Goal: Task Accomplishment & Management: Manage account settings

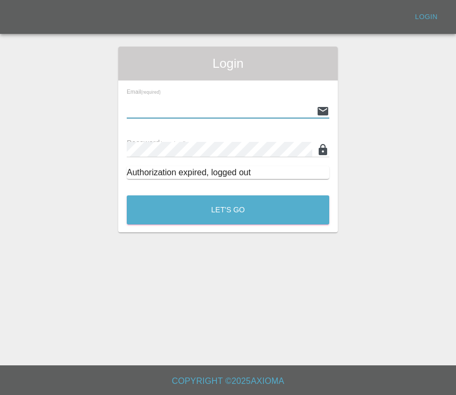
type input "[EMAIL_ADDRESS][DOMAIN_NAME]"
click at [228, 210] on button "Let's Go" at bounding box center [228, 210] width 203 height 29
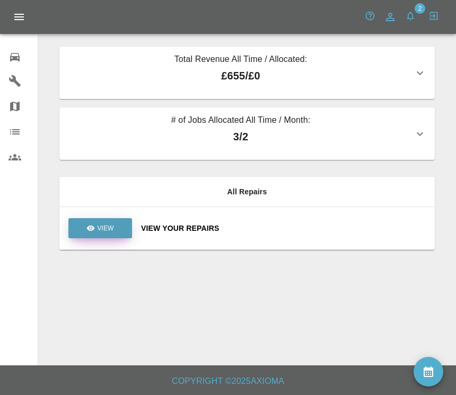
click at [109, 233] on link "View" at bounding box center [100, 228] width 64 height 20
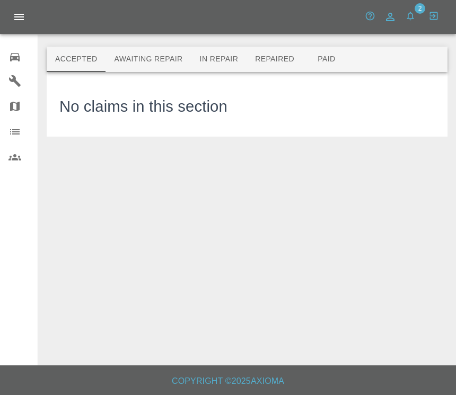
click at [179, 51] on button "Awaiting Repair" at bounding box center [147, 59] width 85 height 25
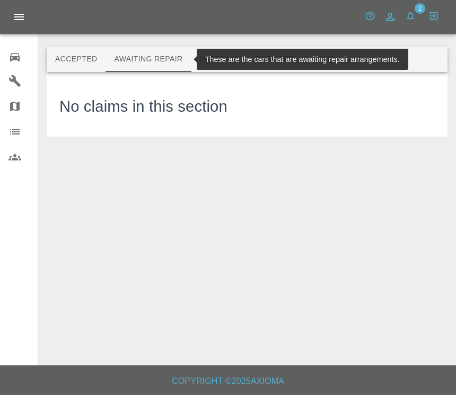
click at [175, 58] on button "Awaiting Repair" at bounding box center [147, 59] width 85 height 25
click at [243, 52] on button "In Repair" at bounding box center [219, 59] width 56 height 25
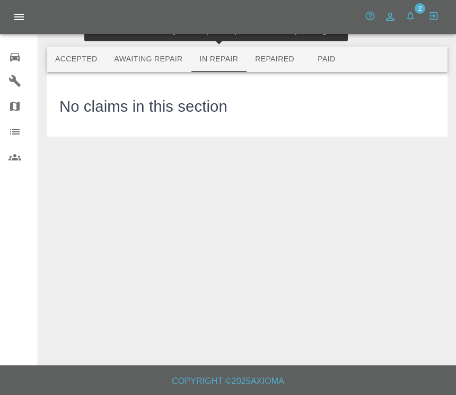
click at [293, 49] on button "Repaired" at bounding box center [275, 59] width 56 height 25
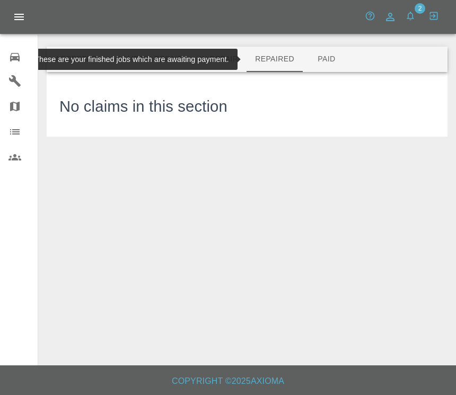
click at [349, 63] on button "Paid" at bounding box center [327, 59] width 48 height 25
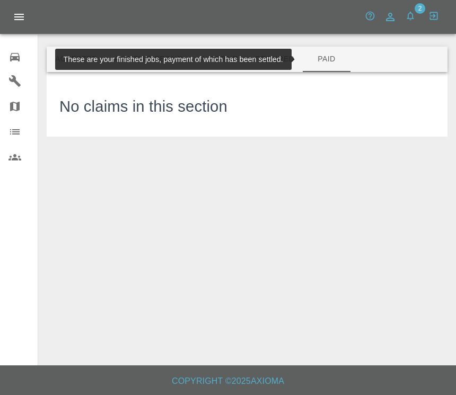
click at [418, 14] on button "button" at bounding box center [410, 15] width 19 height 19
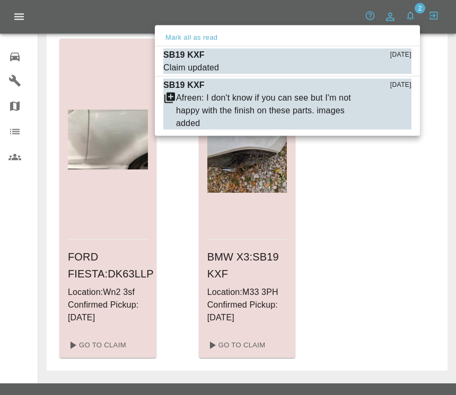
scroll to position [48, 0]
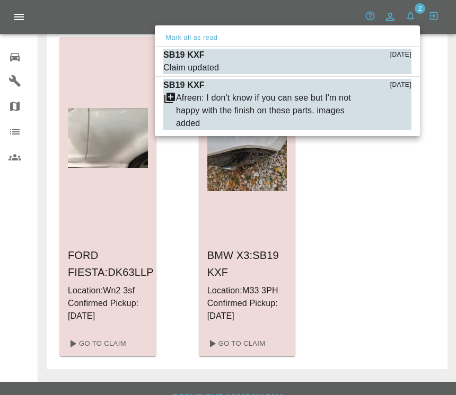
click at [191, 98] on div "Afreen: I don't know if you can see but I'm not happy with the finish on these …" at bounding box center [267, 111] width 182 height 38
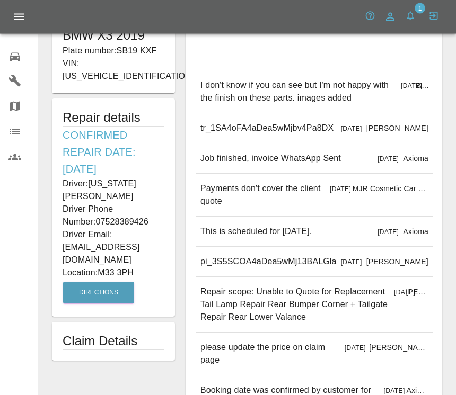
scroll to position [259, 0]
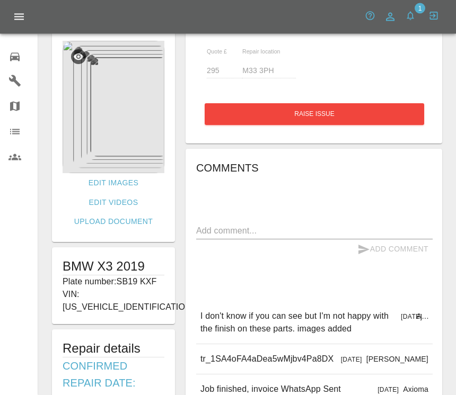
click at [145, 147] on img at bounding box center [114, 107] width 102 height 133
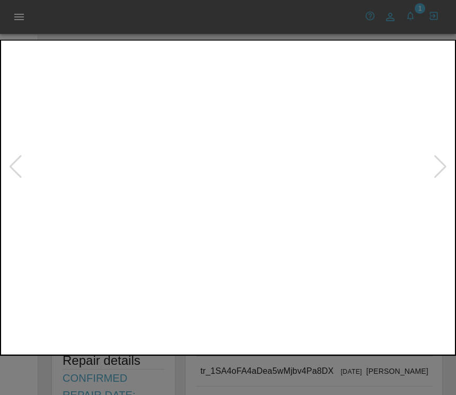
scroll to position [7, 0]
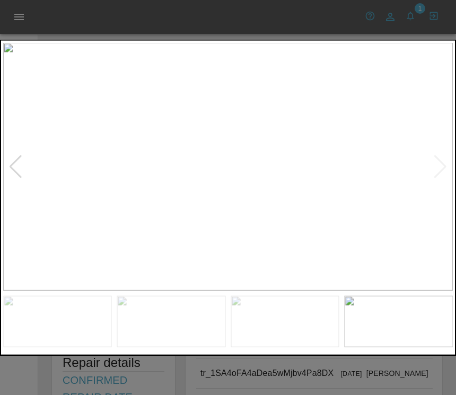
click at [427, 173] on img at bounding box center [228, 167] width 450 height 248
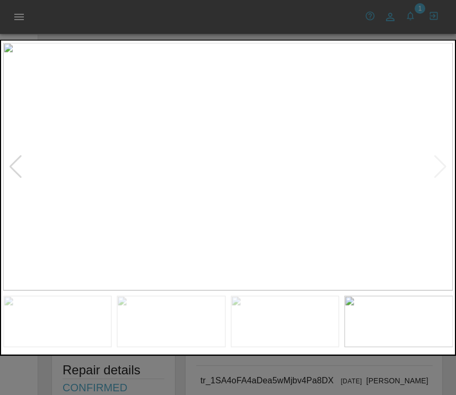
click at [22, 18] on div at bounding box center [228, 197] width 456 height 395
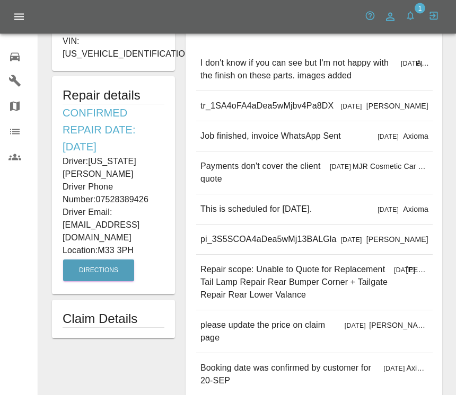
scroll to position [275, 0]
click at [412, 8] on button "button" at bounding box center [410, 15] width 19 height 19
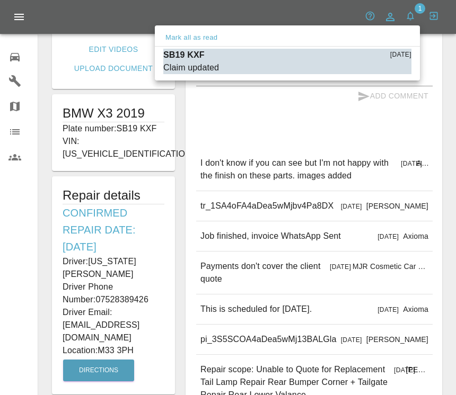
scroll to position [175, 0]
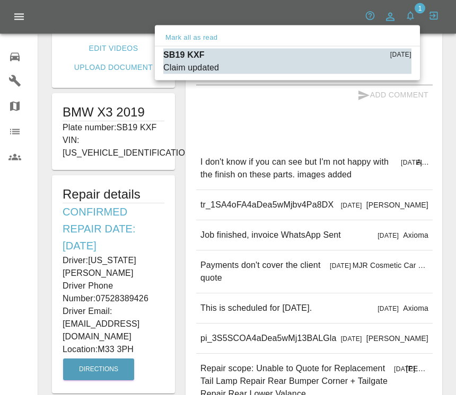
click at [30, 15] on div at bounding box center [228, 197] width 456 height 395
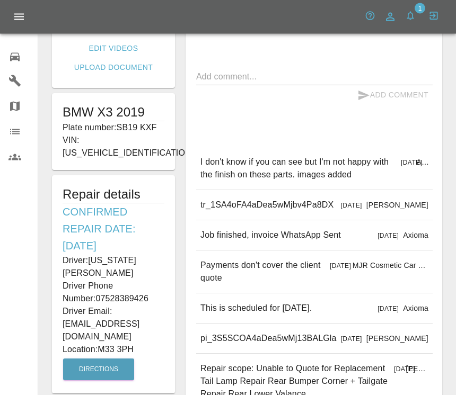
scroll to position [176, 0]
click at [17, 23] on button "Open drawer" at bounding box center [18, 16] width 25 height 25
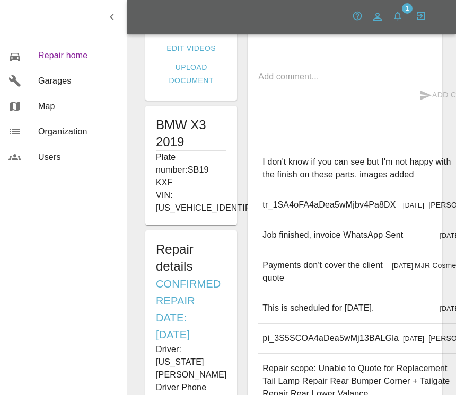
click at [82, 56] on span "Repair home" at bounding box center [78, 55] width 80 height 13
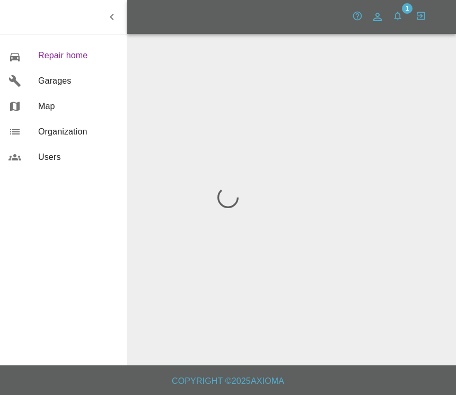
scroll to position [16, 0]
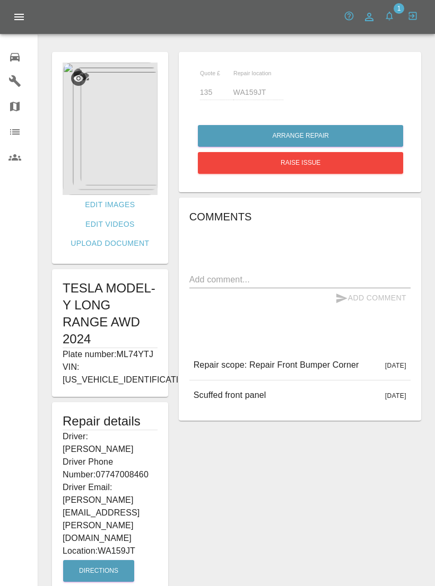
click at [83, 129] on img at bounding box center [110, 129] width 95 height 133
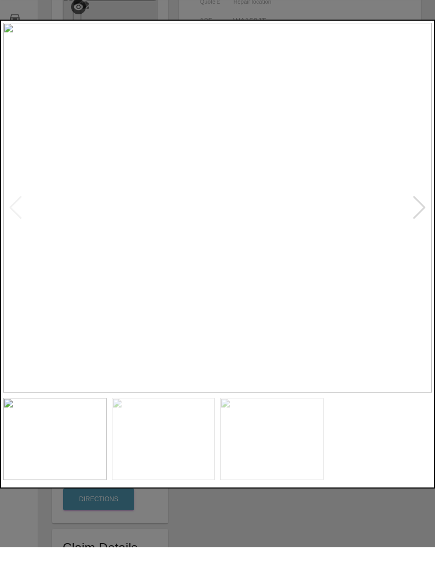
scroll to position [32, 0]
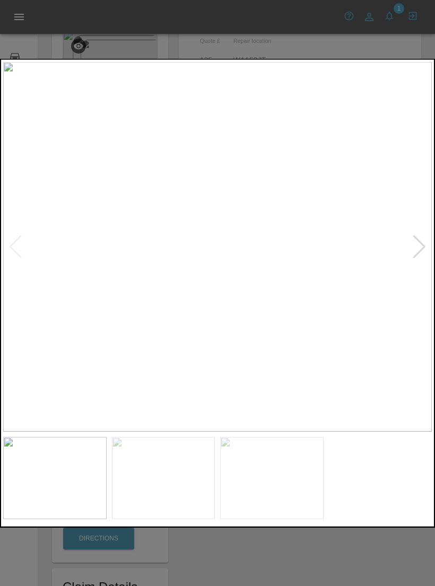
click at [168, 38] on div at bounding box center [217, 293] width 435 height 586
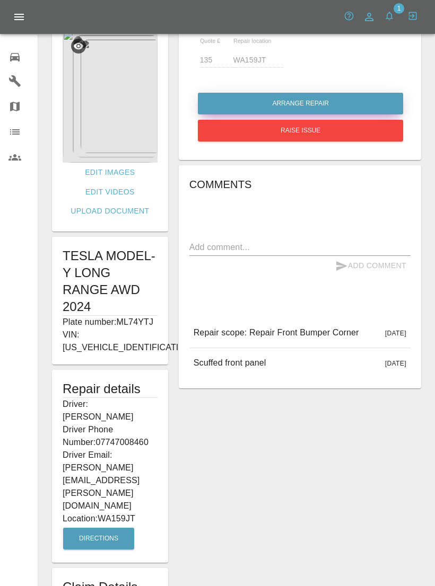
click at [215, 103] on button "Arrange Repair" at bounding box center [300, 104] width 205 height 22
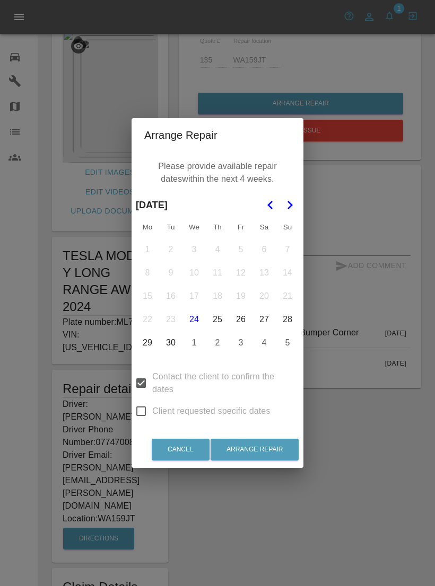
click at [175, 350] on button "30" at bounding box center [171, 343] width 22 height 22
click at [245, 354] on button "3" at bounding box center [241, 343] width 22 height 22
click at [194, 343] on button "1" at bounding box center [194, 343] width 22 height 22
click at [294, 210] on icon "Go to the Next Month" at bounding box center [289, 205] width 13 height 13
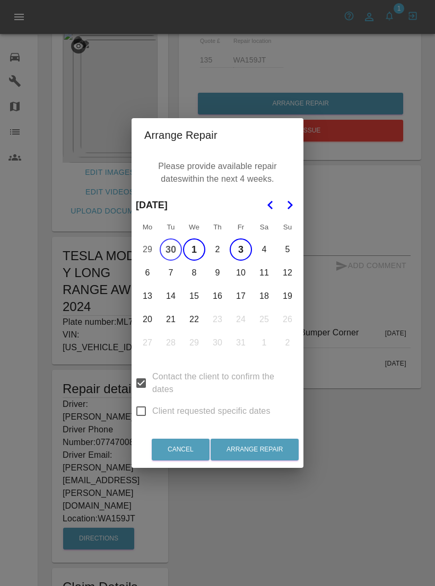
click at [150, 282] on button "6" at bounding box center [147, 273] width 22 height 22
click at [172, 280] on button "7" at bounding box center [171, 273] width 22 height 22
click at [200, 282] on button "8" at bounding box center [194, 273] width 22 height 22
click at [221, 284] on button "9" at bounding box center [217, 273] width 22 height 22
click at [245, 284] on button "10" at bounding box center [241, 273] width 22 height 22
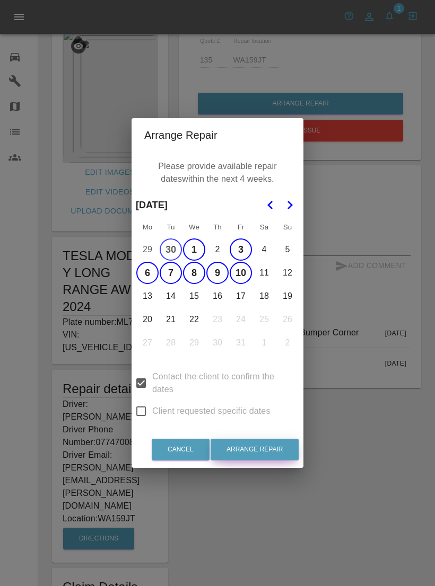
click at [271, 456] on button "Arrange Repair" at bounding box center [254, 450] width 88 height 22
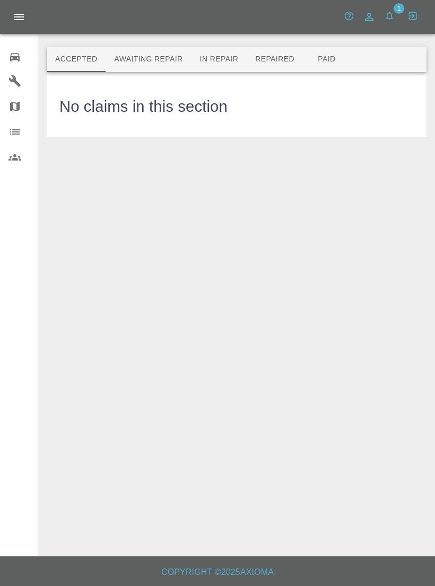
click at [391, 8] on button "button" at bounding box center [389, 15] width 19 height 19
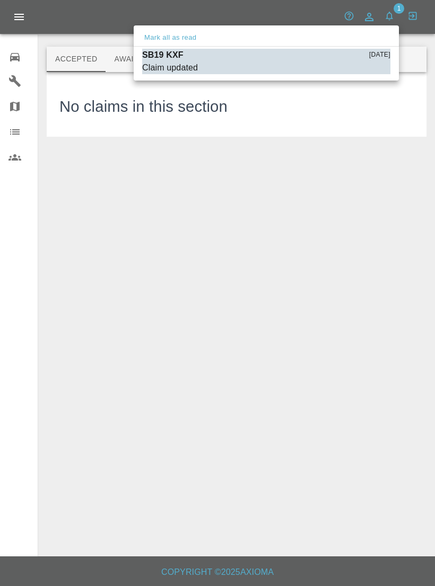
click at [287, 252] on div at bounding box center [217, 293] width 435 height 586
